Goal: Information Seeking & Learning: Learn about a topic

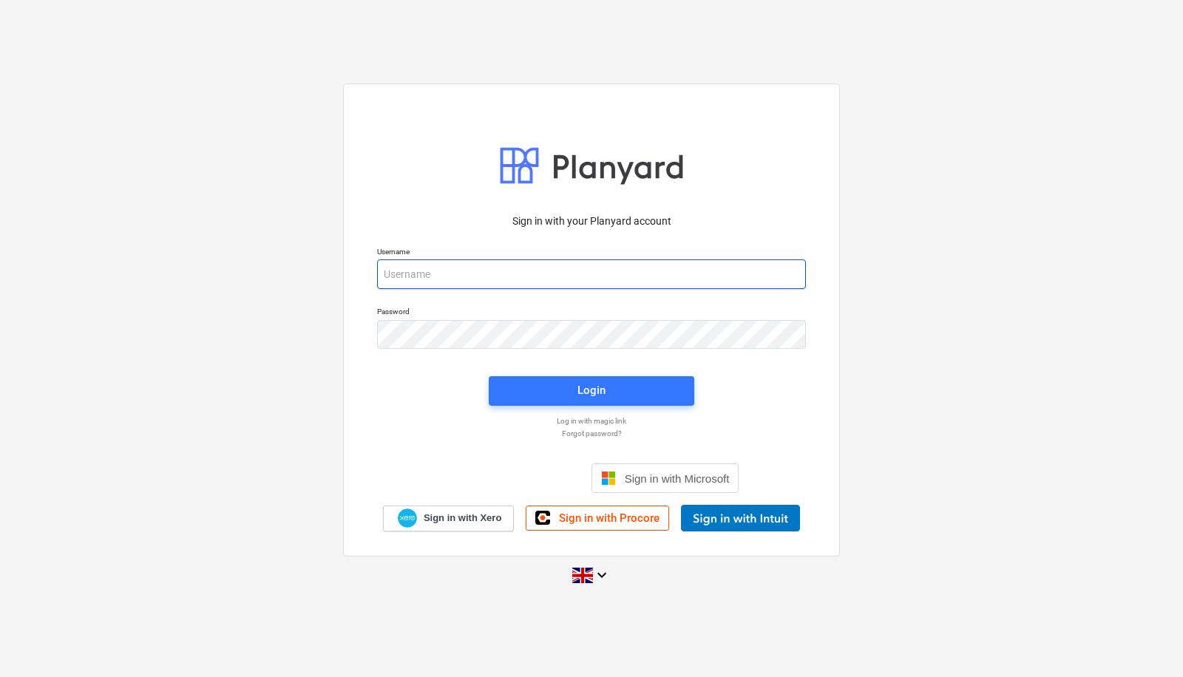
click at [508, 272] on input "email" at bounding box center [591, 275] width 429 height 30
type input "[PERSON_NAME][EMAIL_ADDRESS][PERSON_NAME][DOMAIN_NAME]"
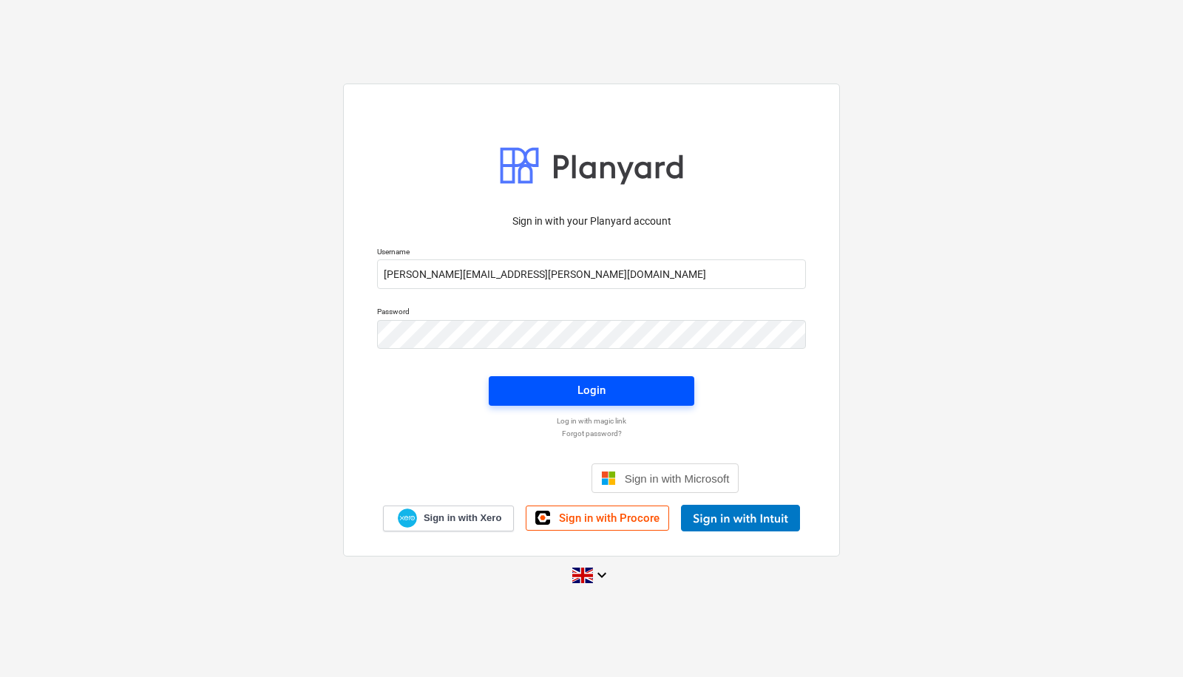
click at [600, 399] on div "Login" at bounding box center [592, 390] width 28 height 19
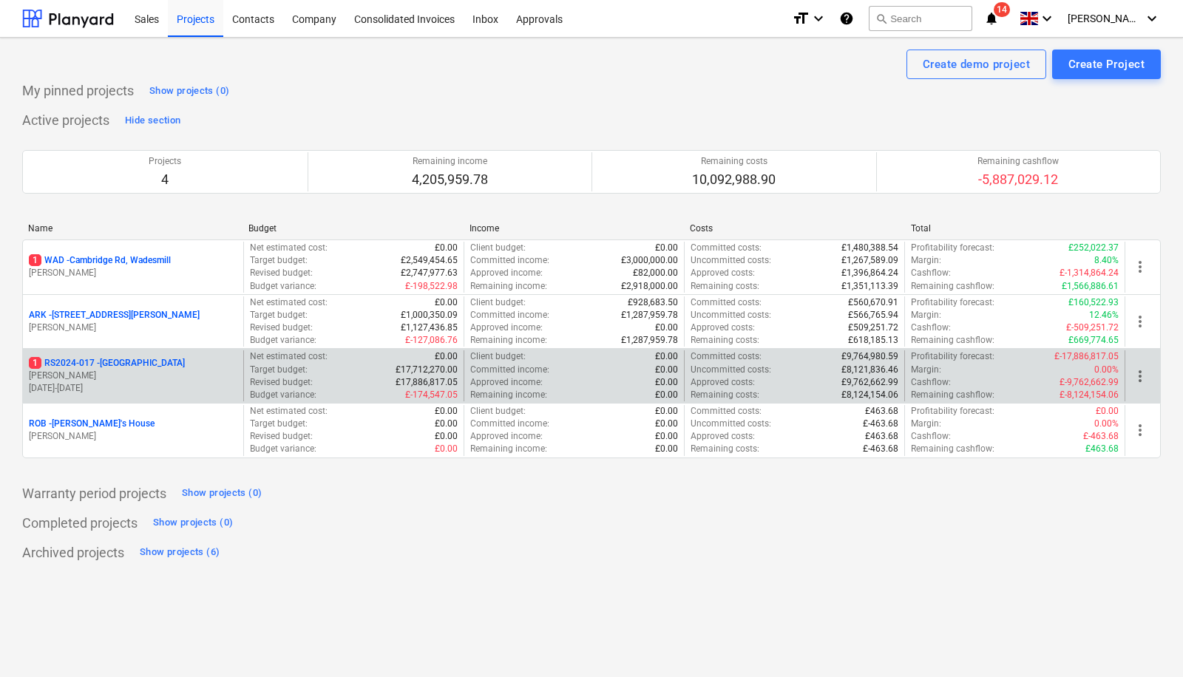
click at [149, 361] on p "1 RS2024-017 - [GEOGRAPHIC_DATA]" at bounding box center [107, 363] width 156 height 13
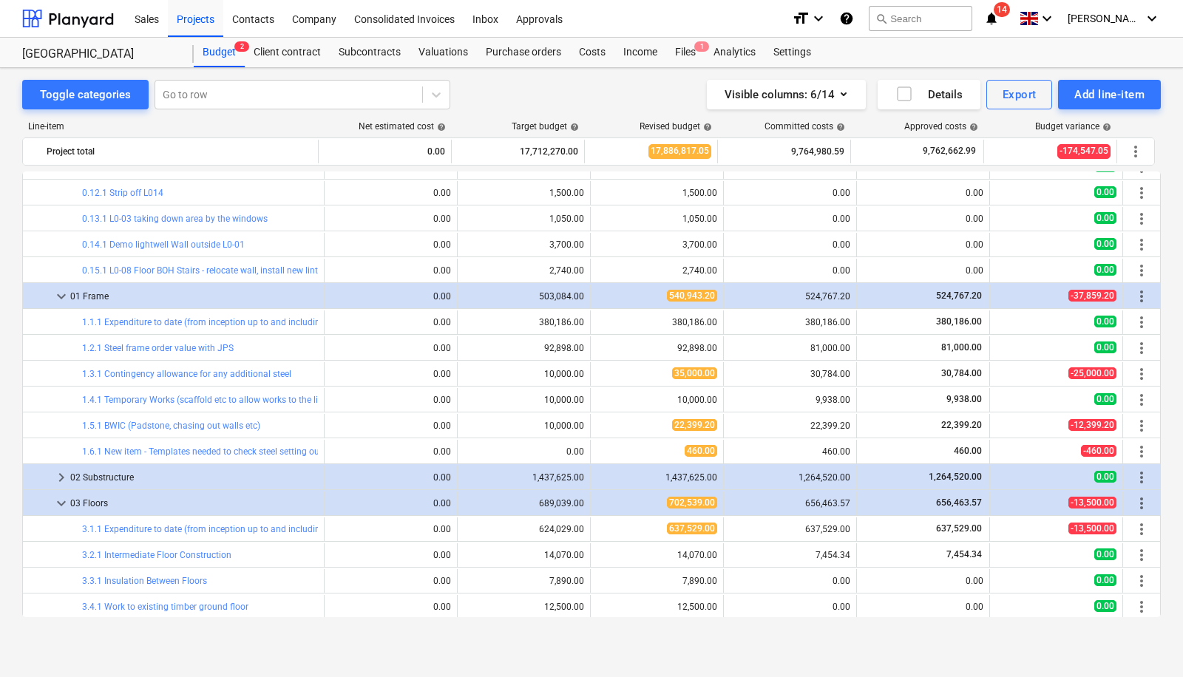
scroll to position [359, 0]
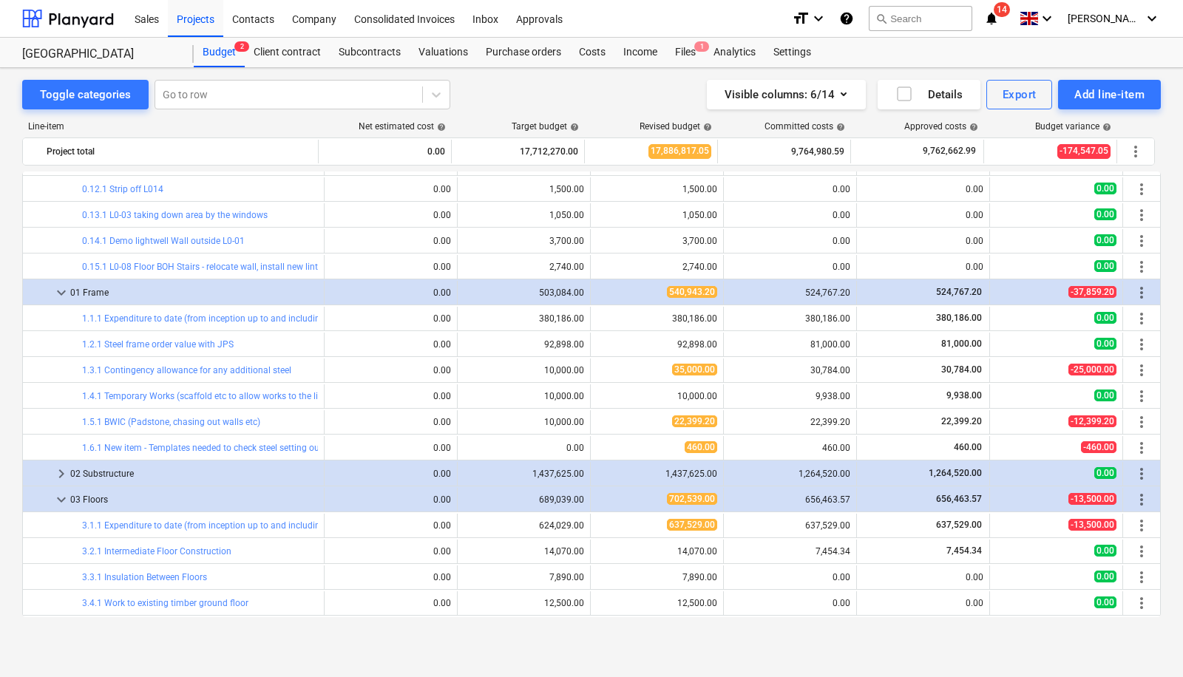
drag, startPoint x: 1161, startPoint y: 239, endPoint x: 1163, endPoint y: 189, distance: 49.6
click at [1163, 189] on div "Toggle categories Go to row Visible columns : 6/14 Details Export Add line-item…" at bounding box center [591, 357] width 1183 height 579
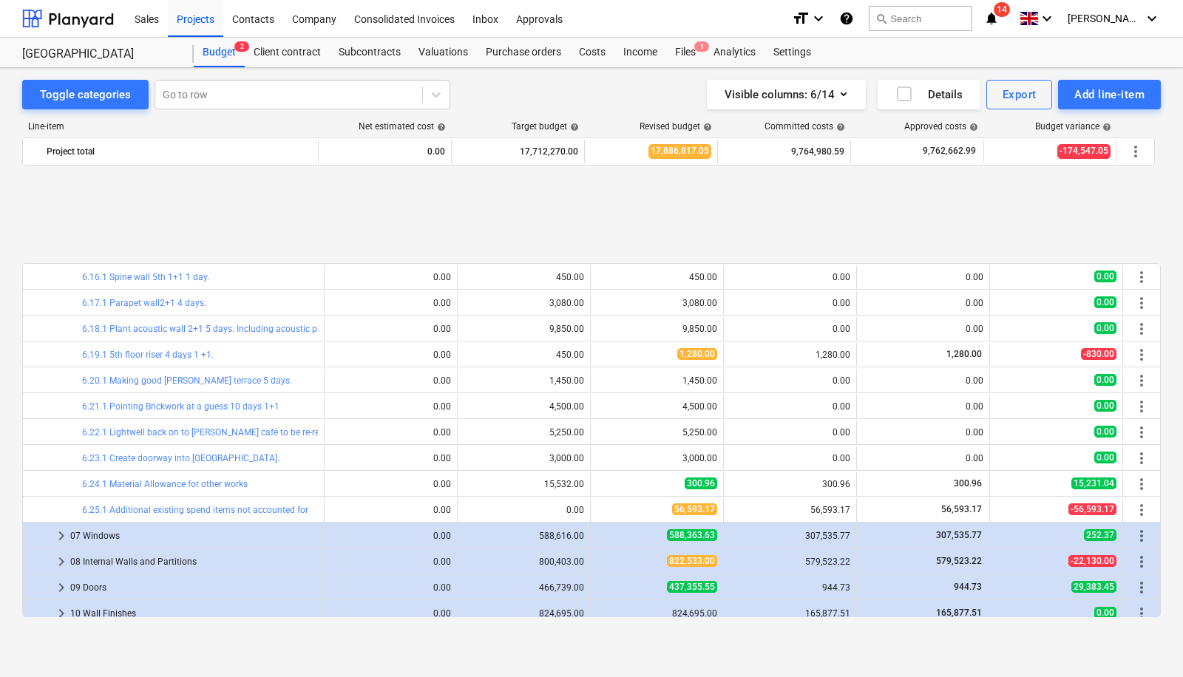
scroll to position [2163, 0]
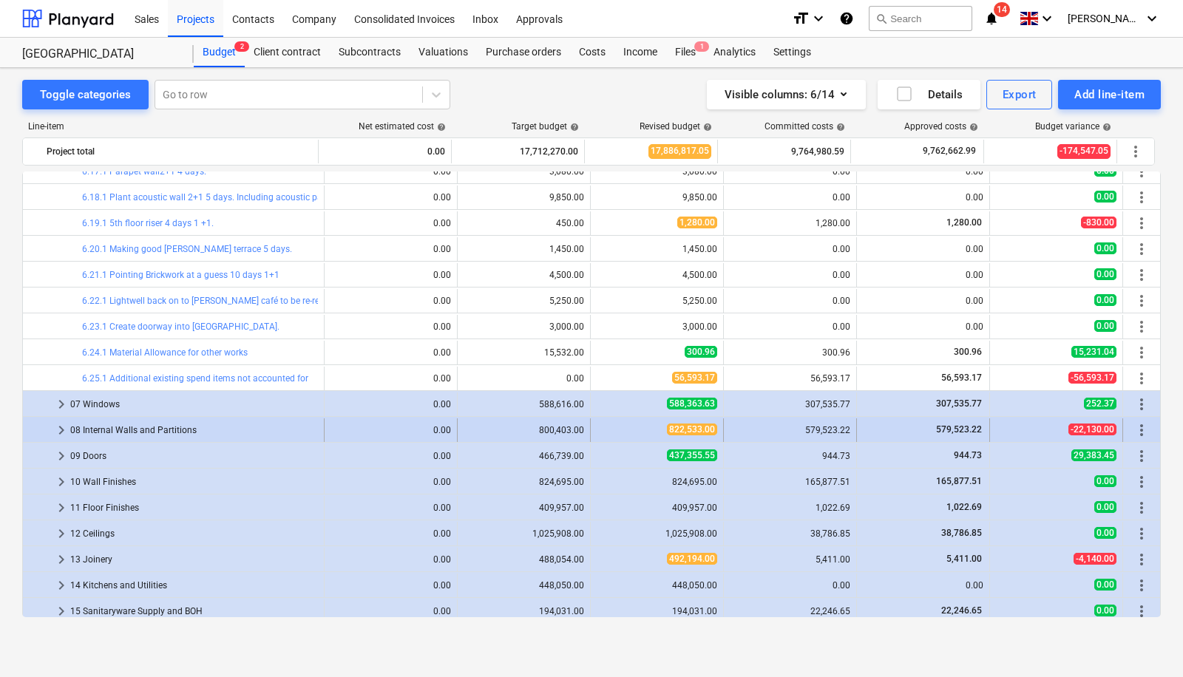
click at [59, 426] on span "keyboard_arrow_right" at bounding box center [62, 431] width 18 height 18
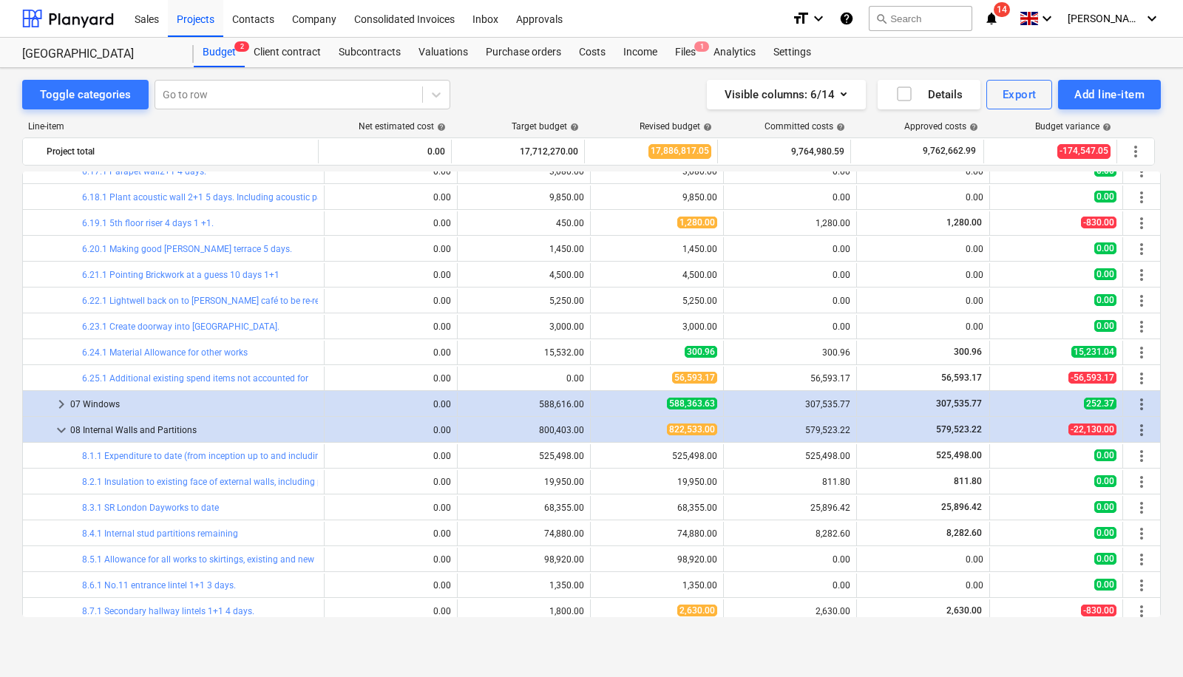
scroll to position [2450, 0]
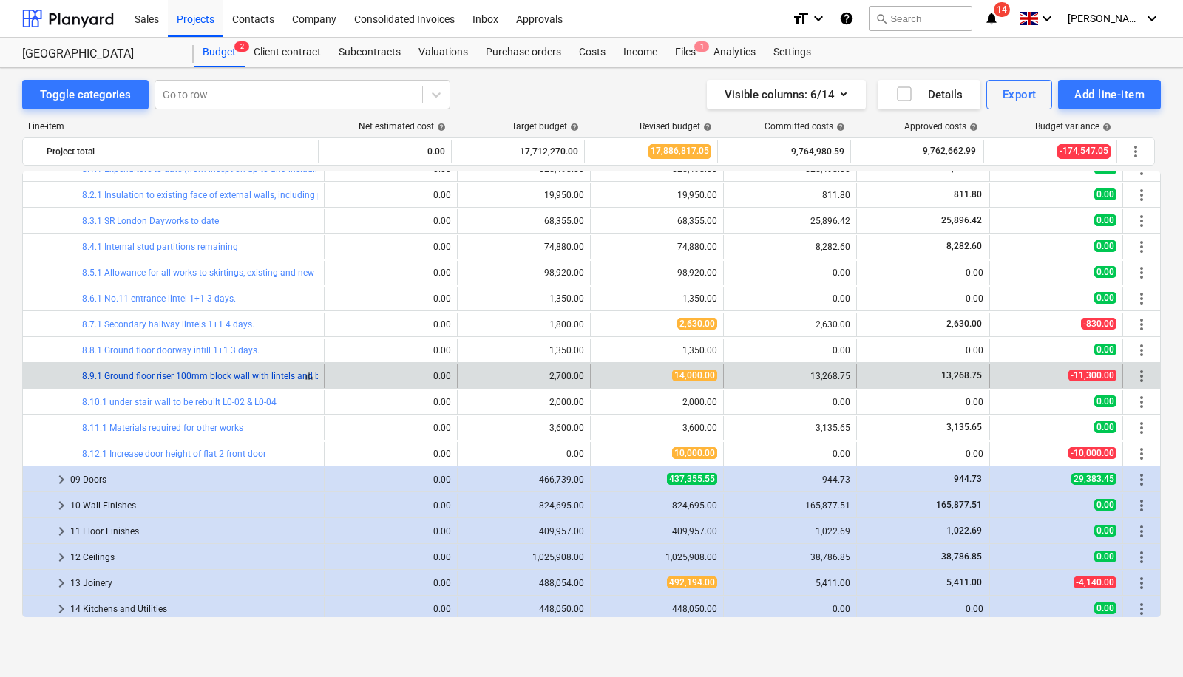
click at [231, 376] on link "8.9.1 Ground floor riser 100mm block wall with lintels and brick infill 1+1 6 d…" at bounding box center [242, 376] width 320 height 10
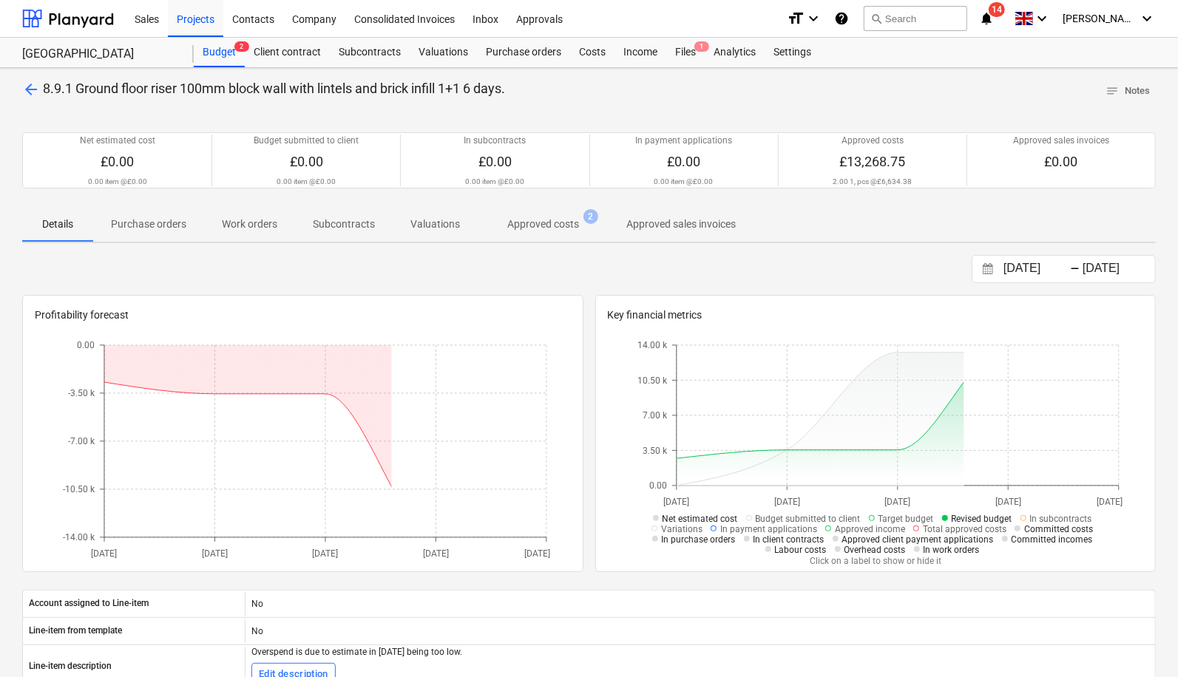
click at [544, 231] on span "Approved costs 2" at bounding box center [543, 224] width 131 height 27
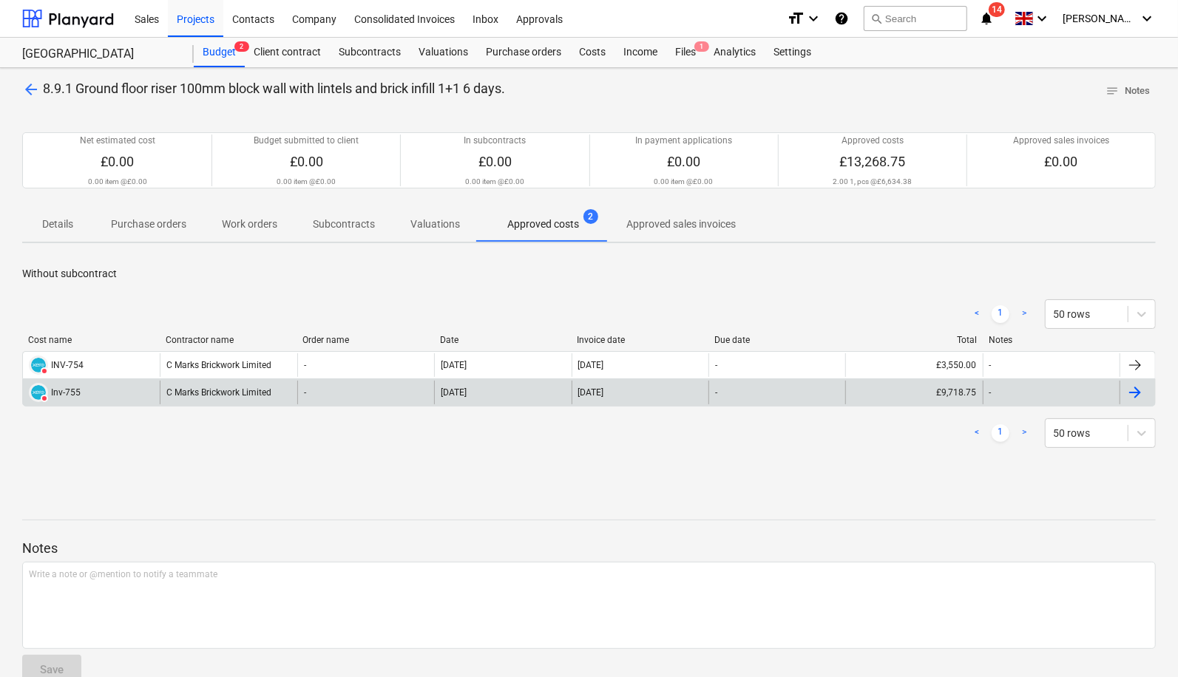
click at [217, 390] on div "C Marks Brickwork Limited" at bounding box center [228, 393] width 137 height 24
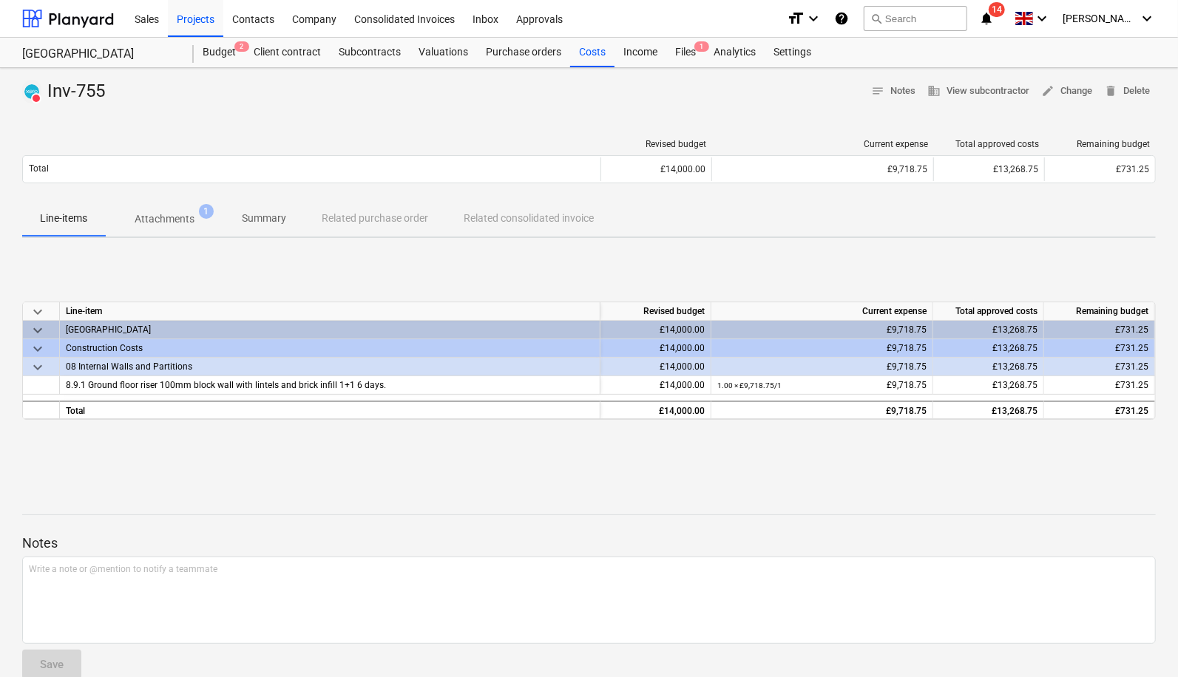
click at [161, 215] on p "Attachments" at bounding box center [165, 220] width 60 height 16
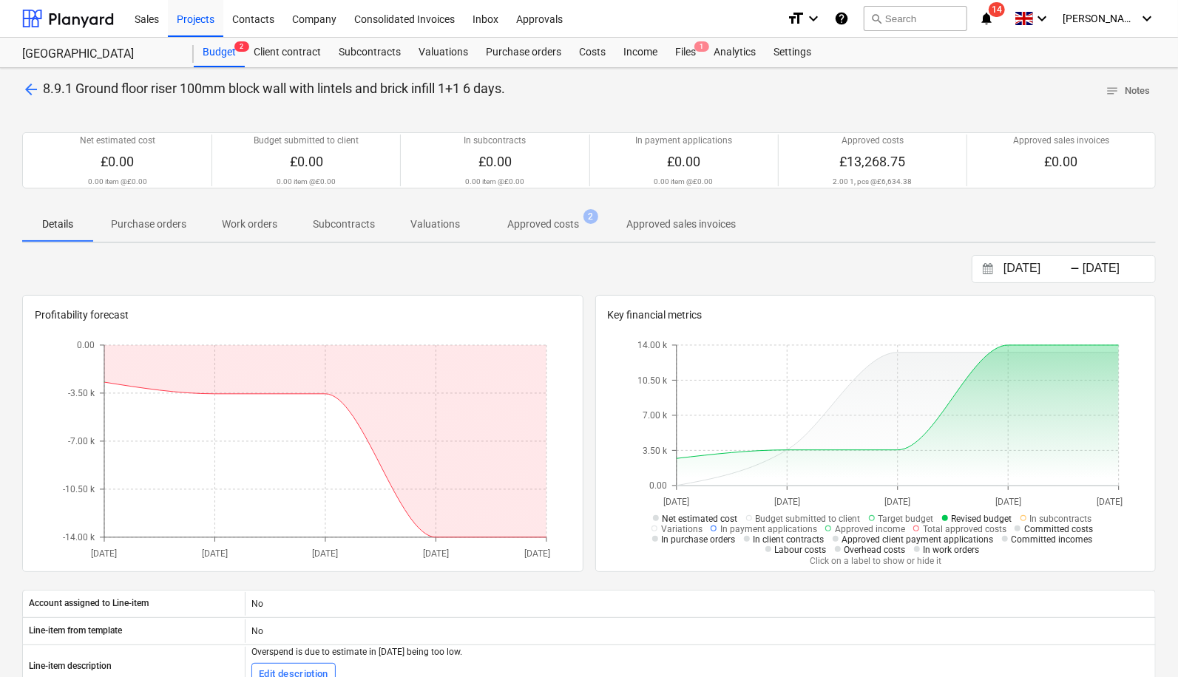
click at [35, 89] on span "arrow_back" at bounding box center [31, 90] width 18 height 18
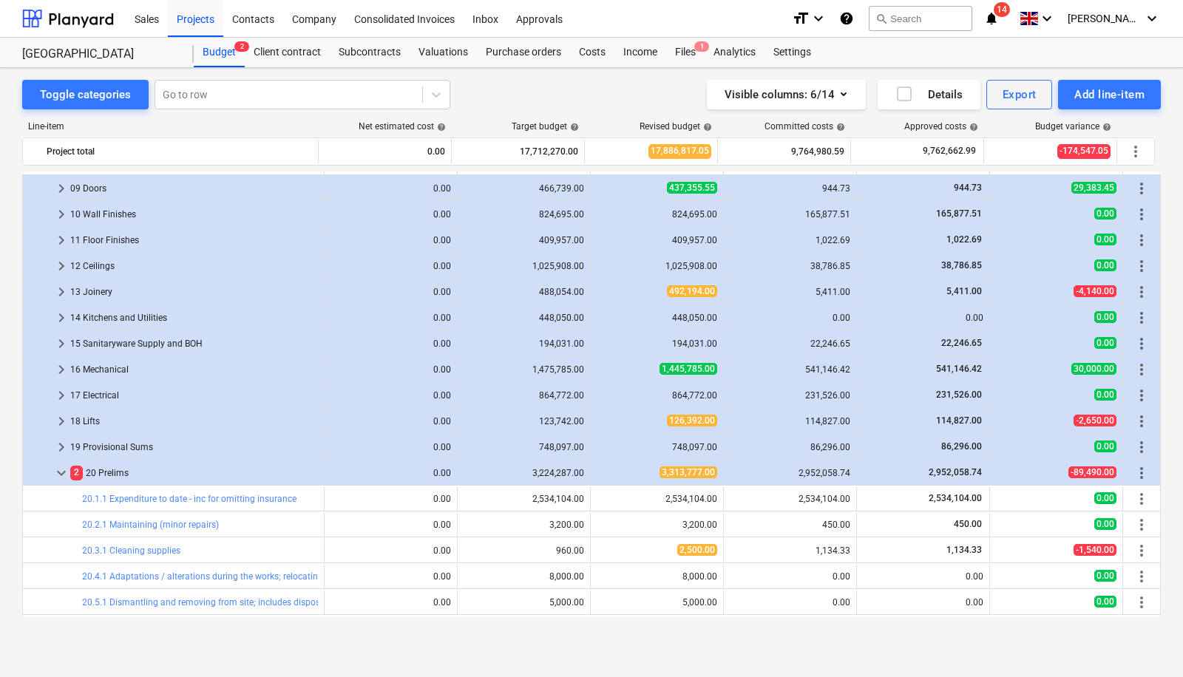
scroll to position [2590, 0]
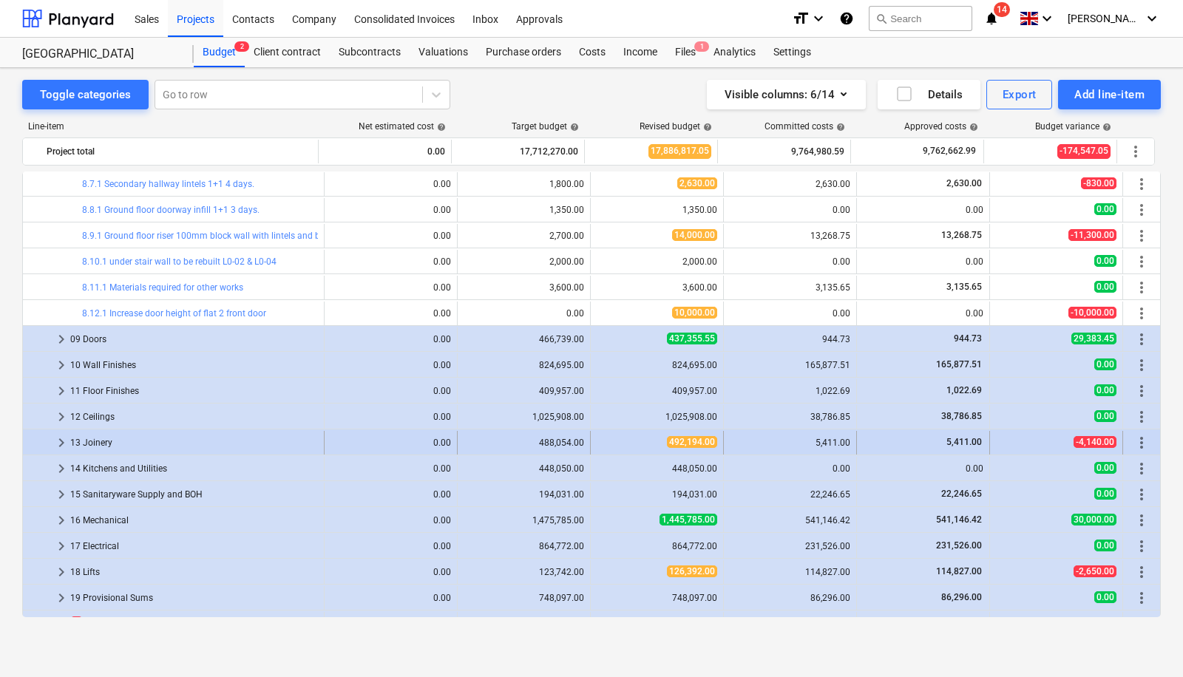
click at [63, 439] on span "keyboard_arrow_right" at bounding box center [62, 443] width 18 height 18
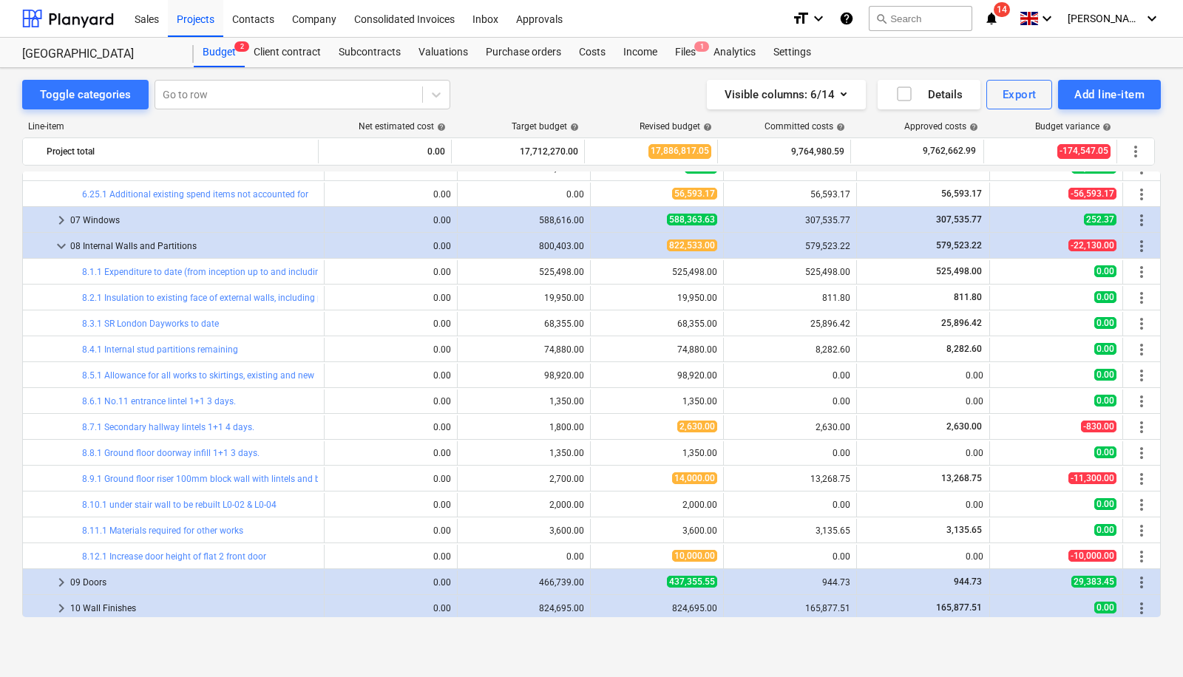
scroll to position [2352, 0]
